Goal: Task Accomplishment & Management: Manage account settings

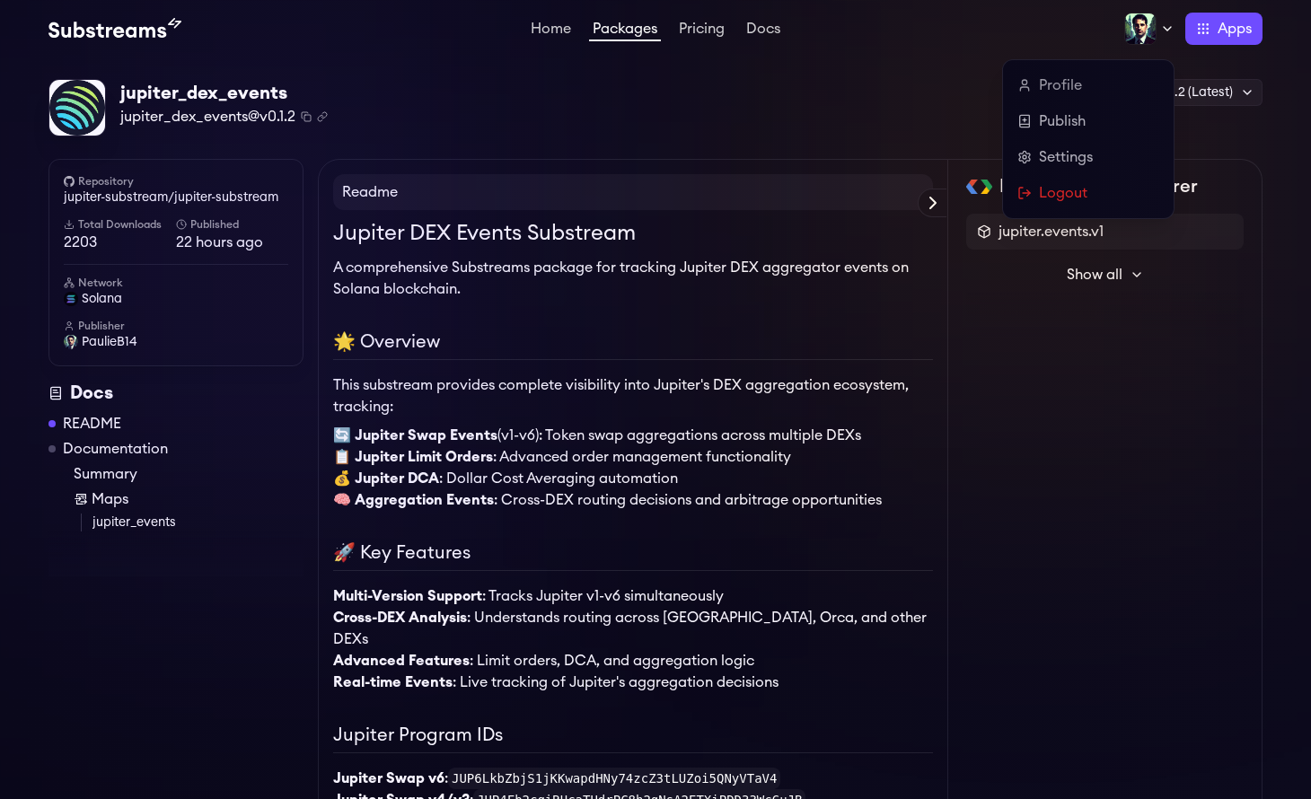
click at [1148, 28] on img at bounding box center [1140, 29] width 32 height 32
click at [1067, 126] on link "Publish" at bounding box center [1089, 121] width 142 height 22
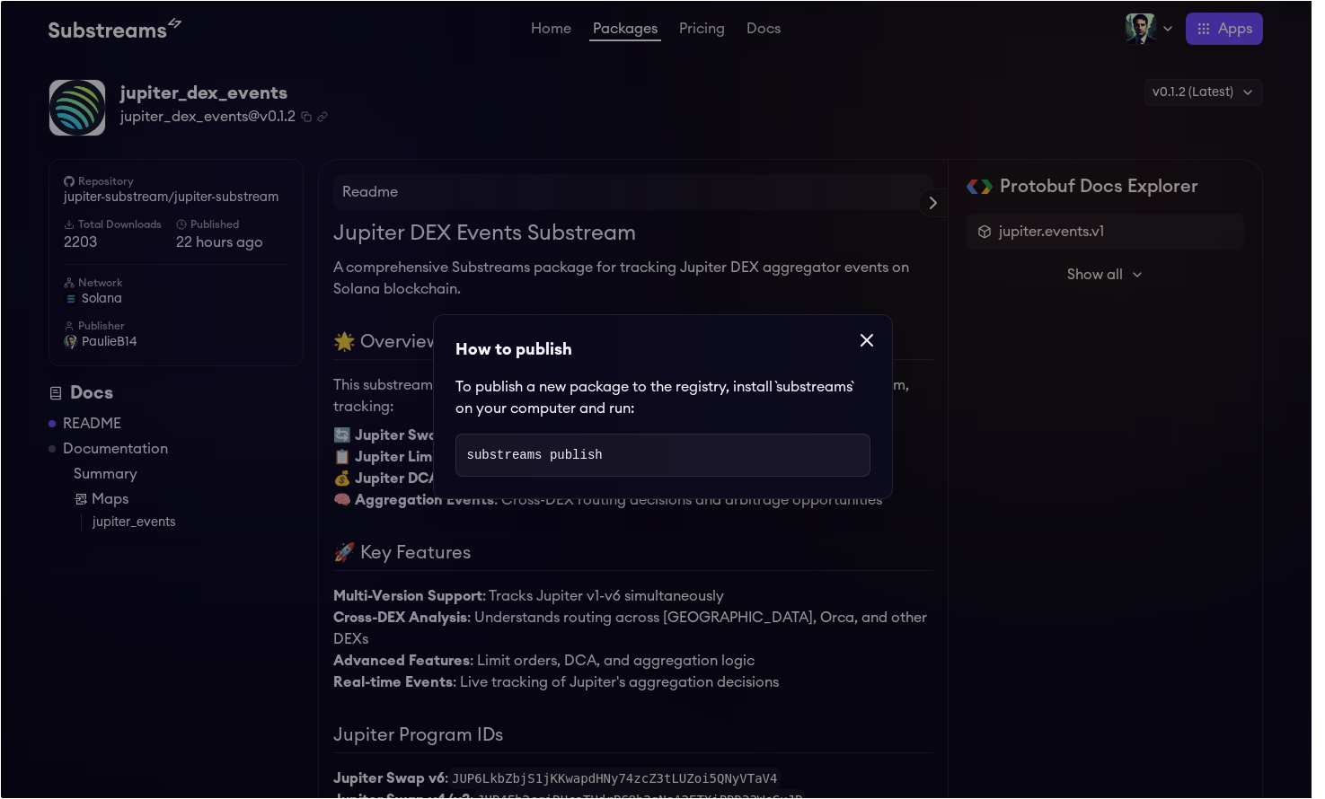
click at [861, 339] on icon at bounding box center [866, 340] width 11 height 11
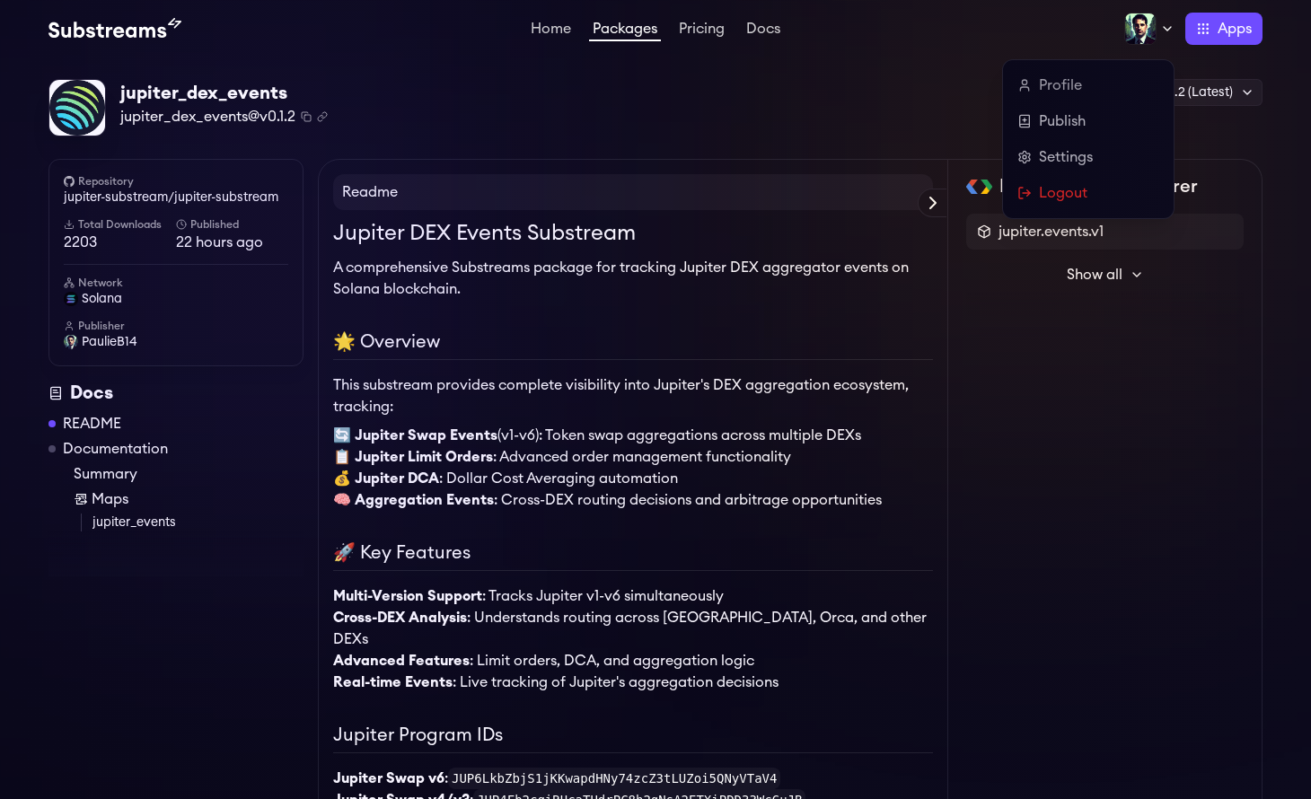
click at [1167, 20] on div at bounding box center [1149, 29] width 50 height 32
click at [1063, 159] on link "Settings" at bounding box center [1089, 157] width 142 height 22
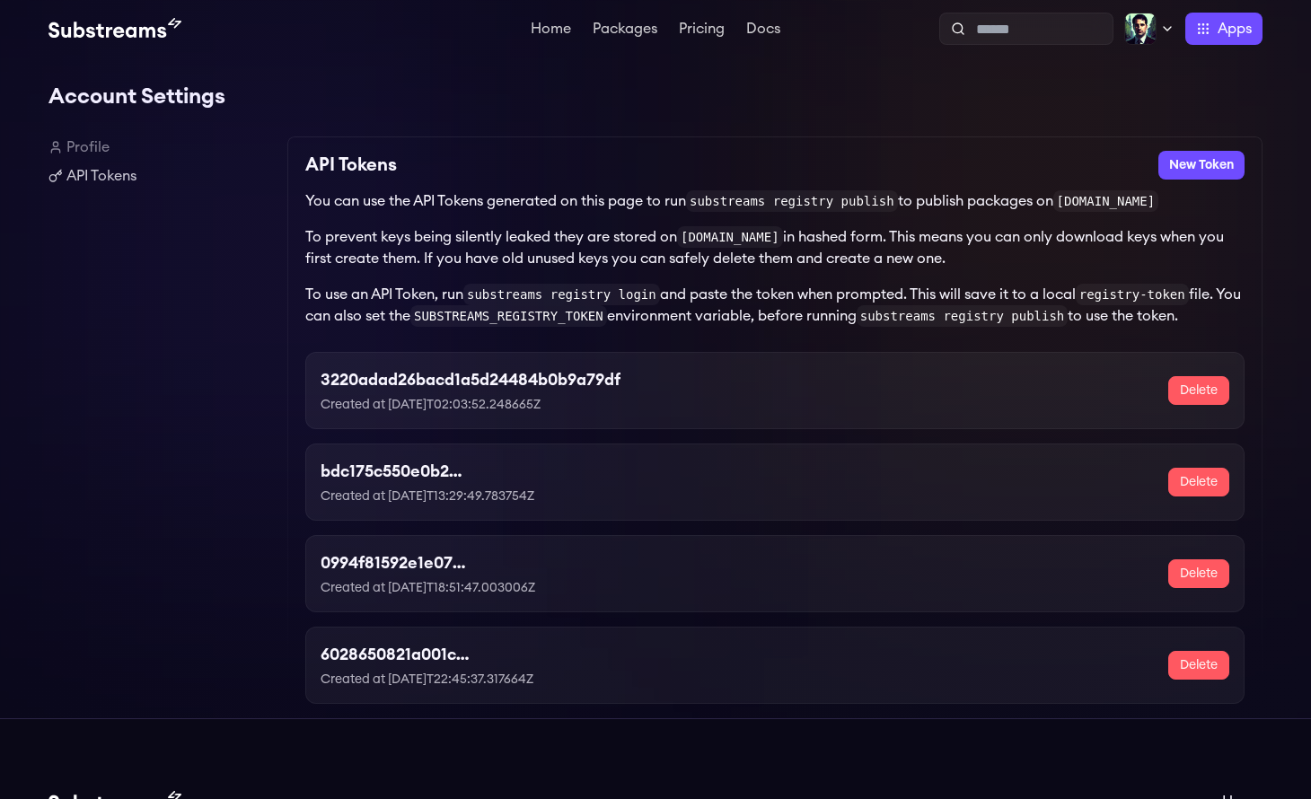
click at [473, 384] on h3 "3220adad26bacd1a5d24484b0b9a79df" at bounding box center [471, 379] width 300 height 25
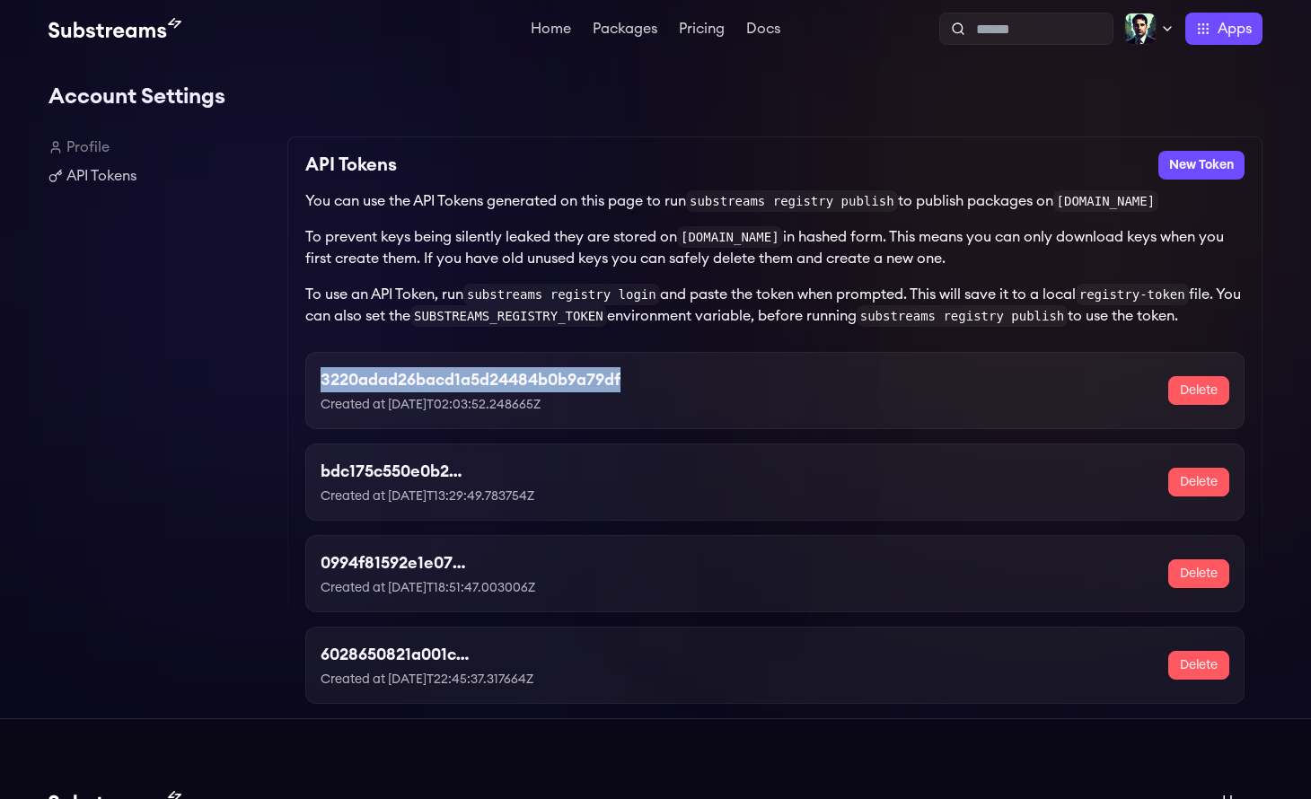
click at [473, 384] on h3 "3220adad26bacd1a5d24484b0b9a79df" at bounding box center [471, 379] width 300 height 25
copy h3 "3220adad26bacd1a5d24484b0b9a79df"
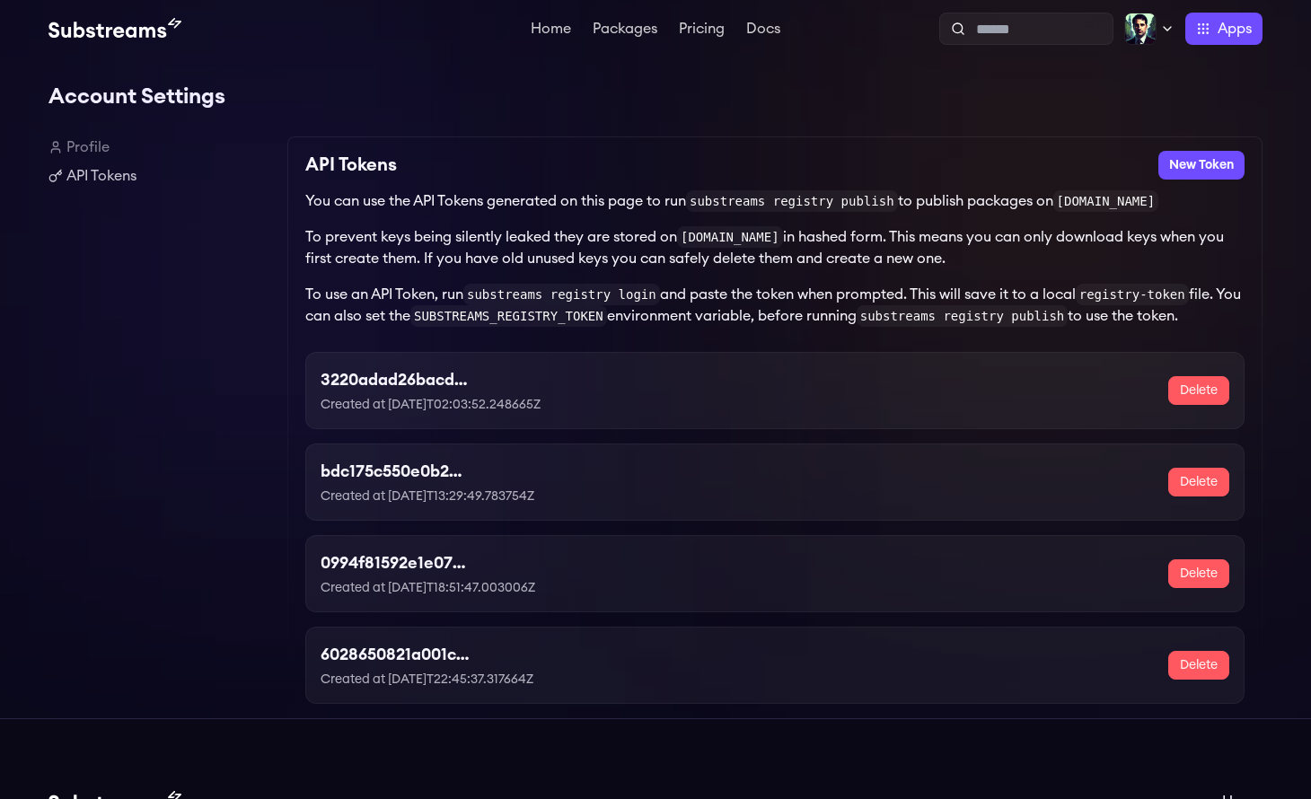
click at [113, 569] on div "Profile API Tokens" at bounding box center [160, 428] width 225 height 582
click at [461, 656] on h3 "6028650821a001c7d73503edbbd29c07" at bounding box center [469, 654] width 297 height 25
copy h3 "6028650821a001c7d73503edbbd29c07"
click at [86, 146] on link "Profile" at bounding box center [160, 148] width 225 height 22
